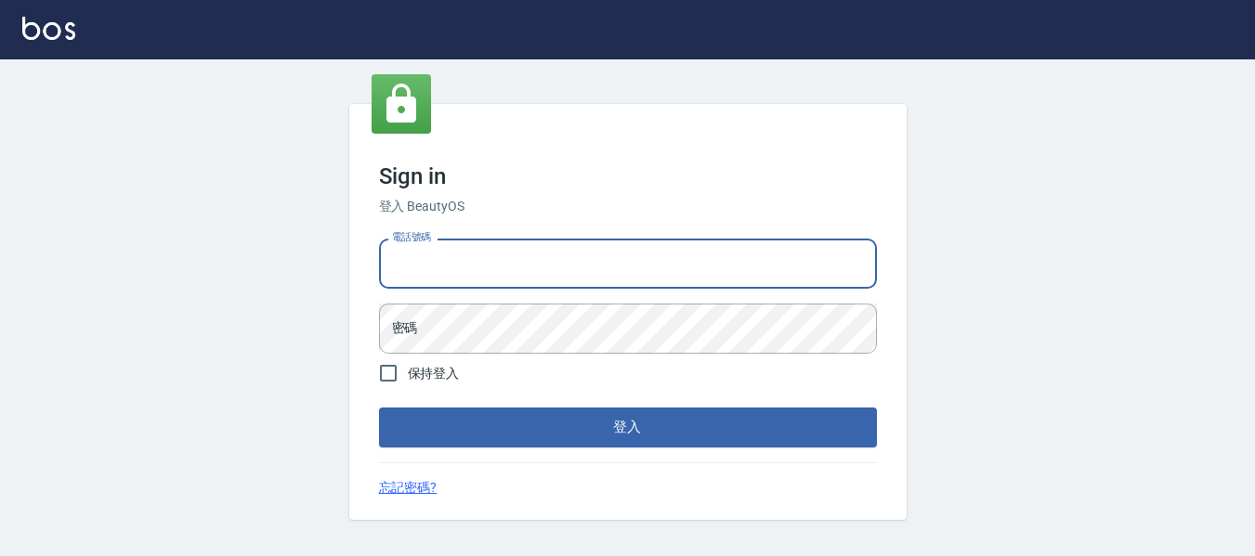
click at [424, 277] on input "電話號碼" at bounding box center [628, 264] width 498 height 50
type input "82951313"
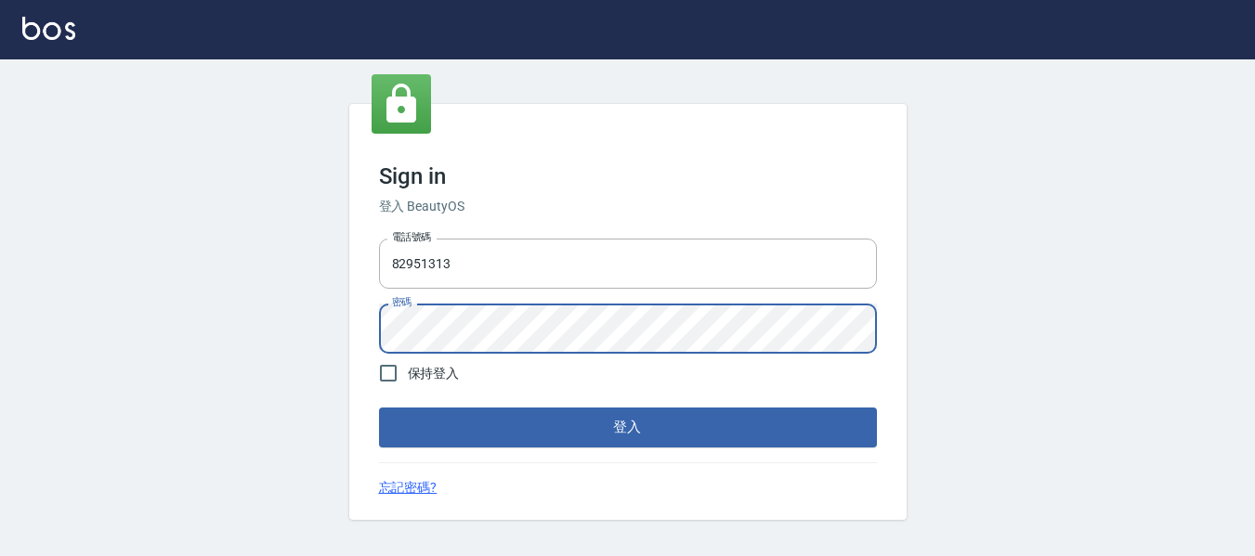
click at [379, 408] on button "登入" at bounding box center [628, 427] width 498 height 39
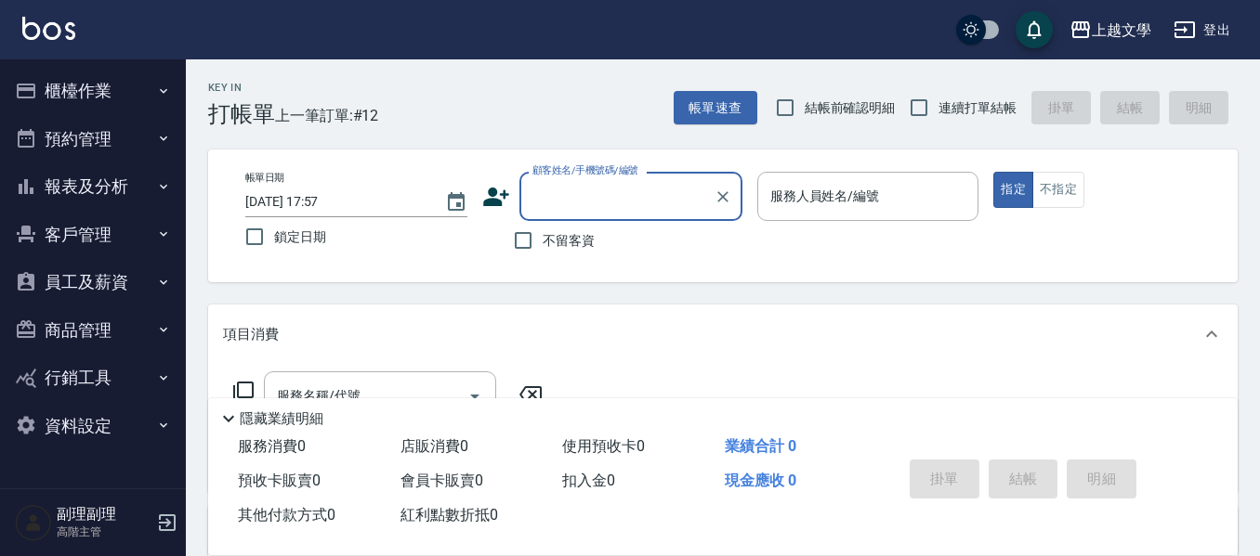
click at [77, 197] on button "報表及分析" at bounding box center [92, 187] width 171 height 48
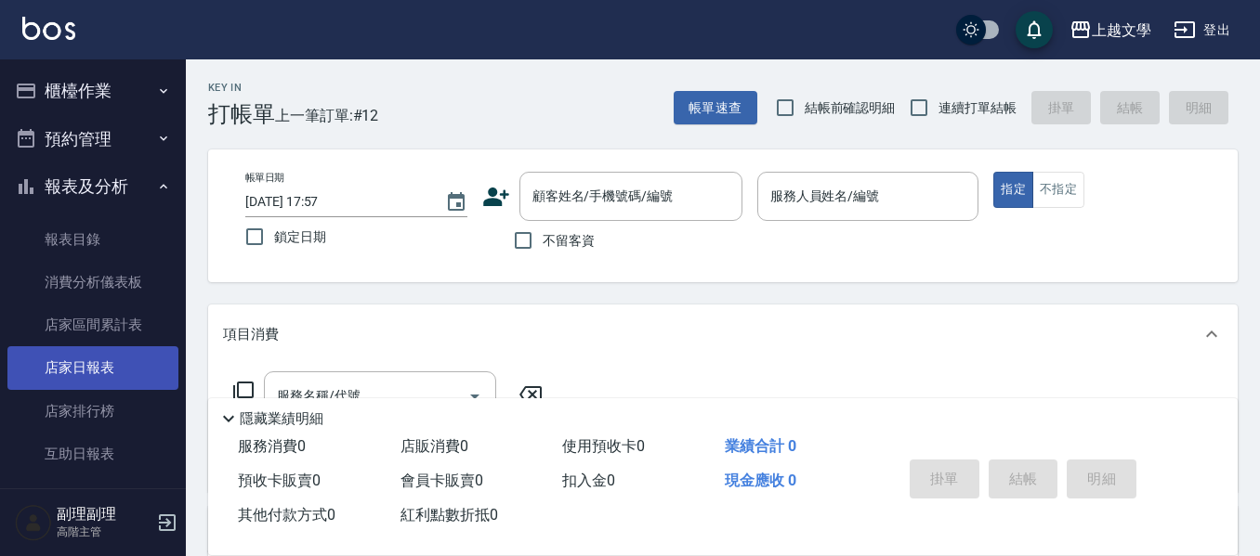
click at [108, 375] on link "店家日報表" at bounding box center [92, 367] width 171 height 43
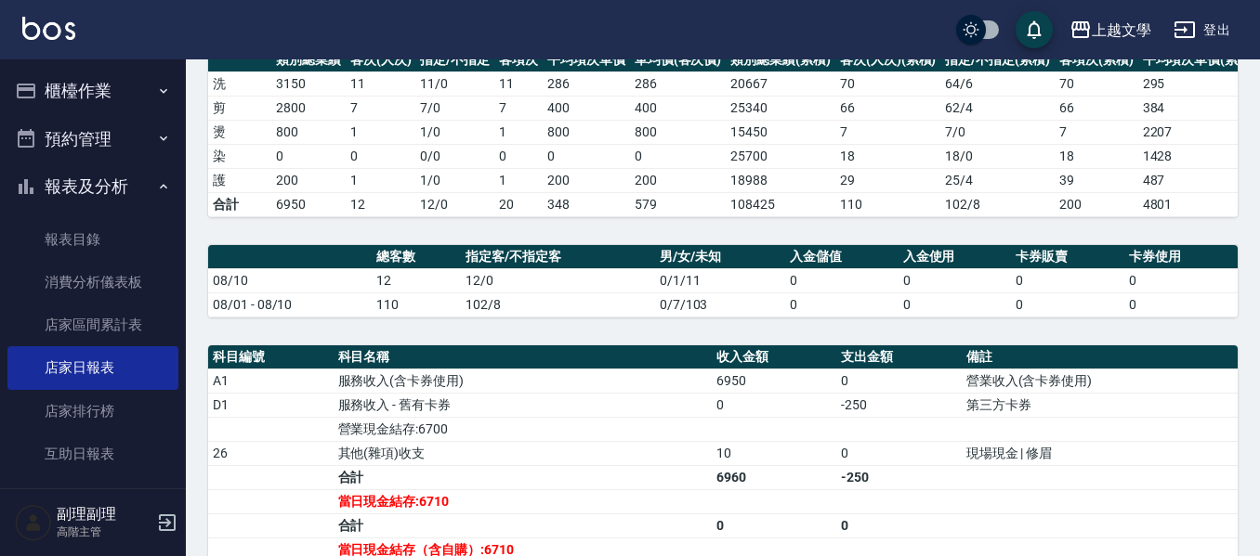
scroll to position [279, 0]
